Goal: Transaction & Acquisition: Purchase product/service

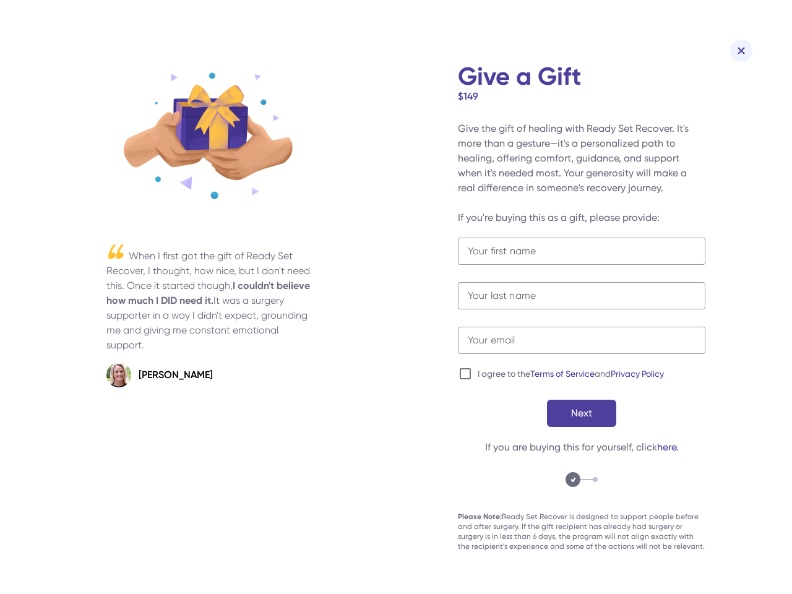
click at [396, 297] on div "When I first got the gift of Ready Set Recover, I thought, how nice, but I don'…" at bounding box center [396, 324] width 742 height 521
click at [741, 51] on img at bounding box center [740, 50] width 7 height 7
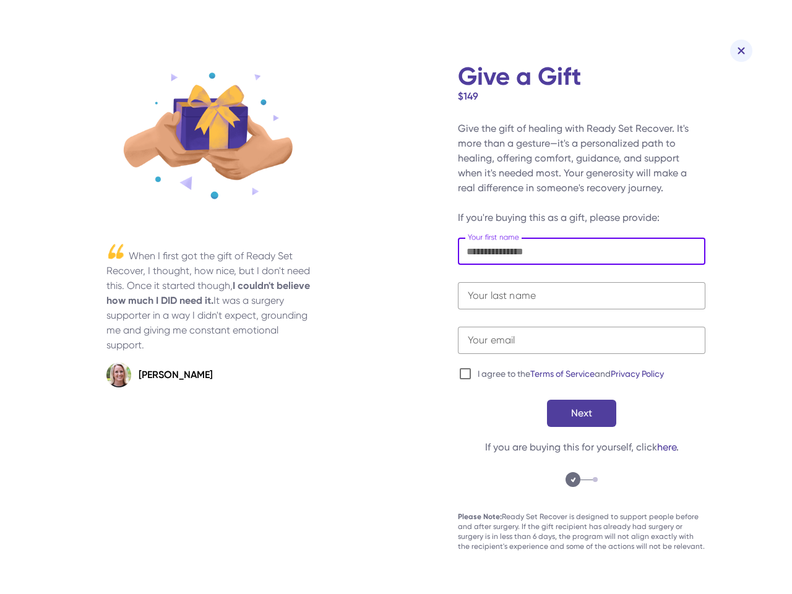
click at [581, 251] on input "text" at bounding box center [581, 251] width 247 height 27
